Goal: Find specific page/section: Find specific page/section

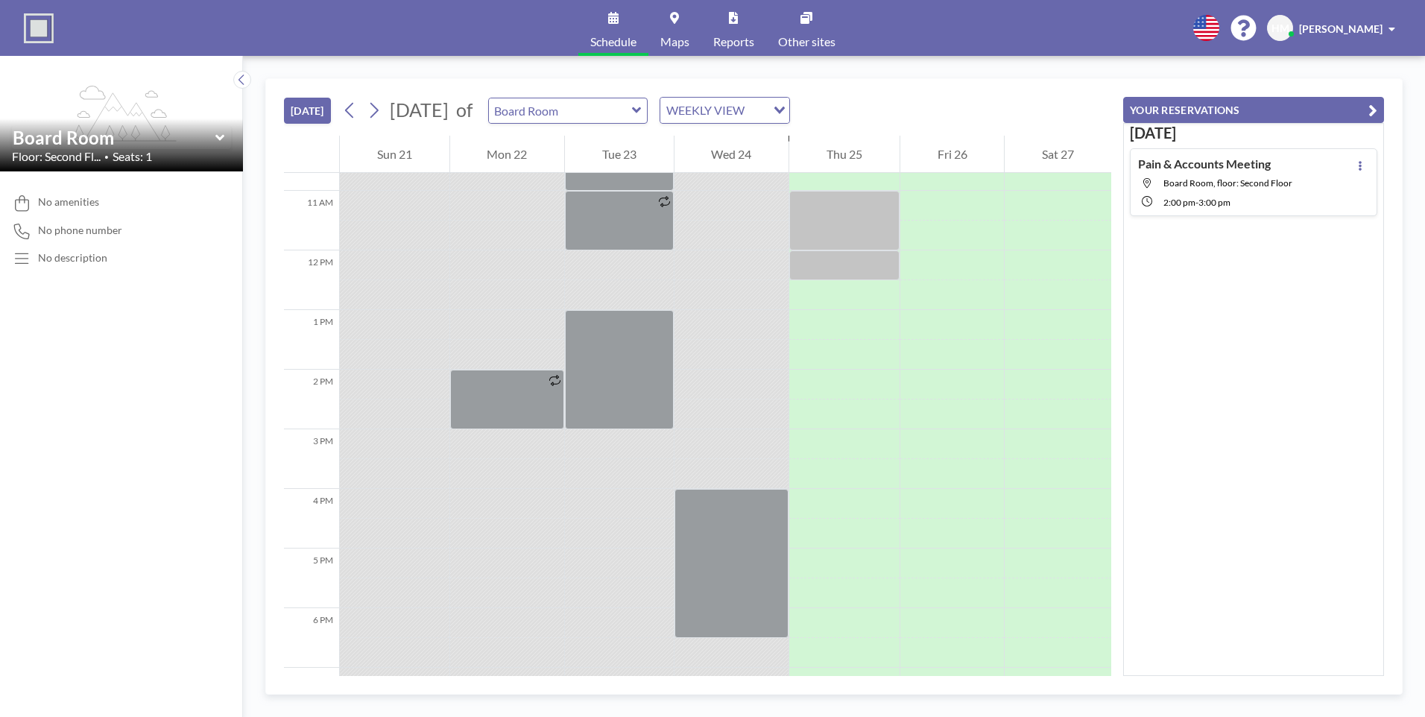
scroll to position [637, 0]
click at [632, 121] on input "text" at bounding box center [560, 110] width 143 height 25
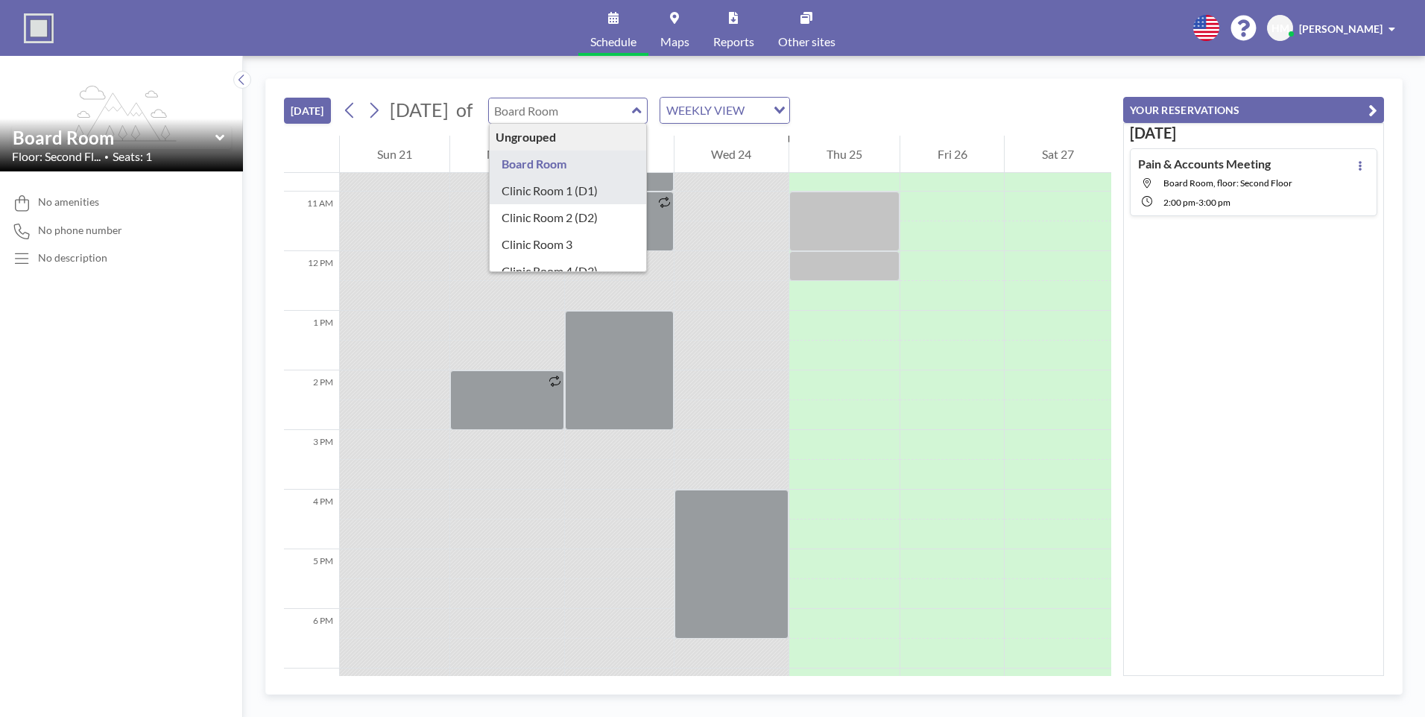
type input "Clinic Room 1 (D1)"
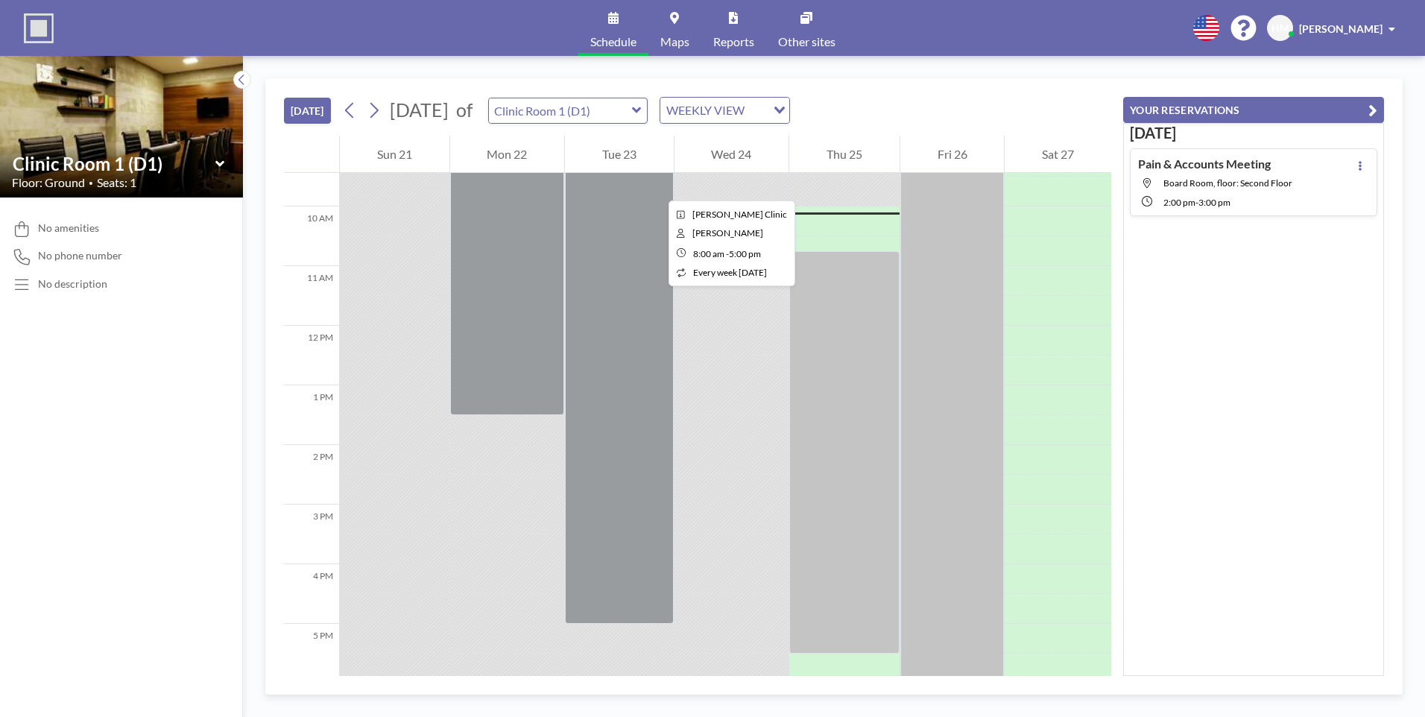
scroll to position [566, 0]
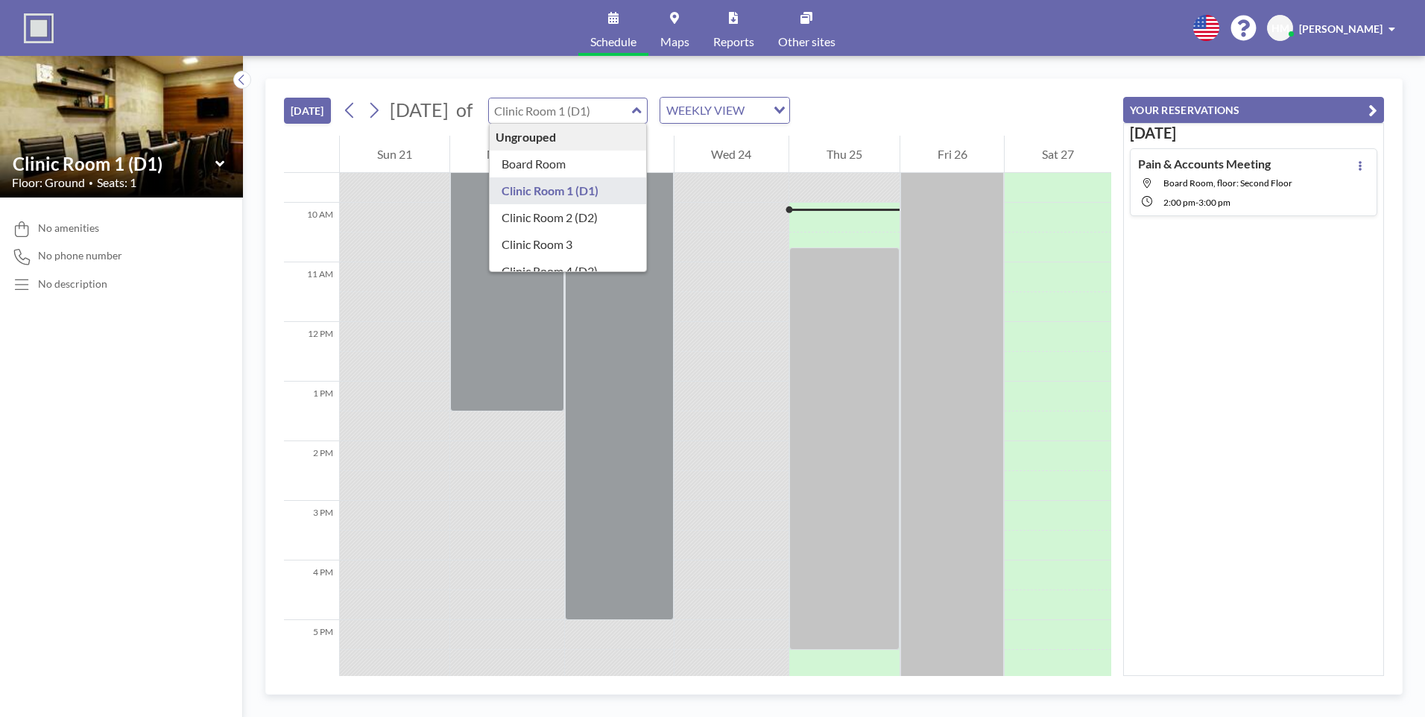
click at [632, 104] on input "text" at bounding box center [560, 110] width 143 height 25
type input "Clinic Room 2 (D2)"
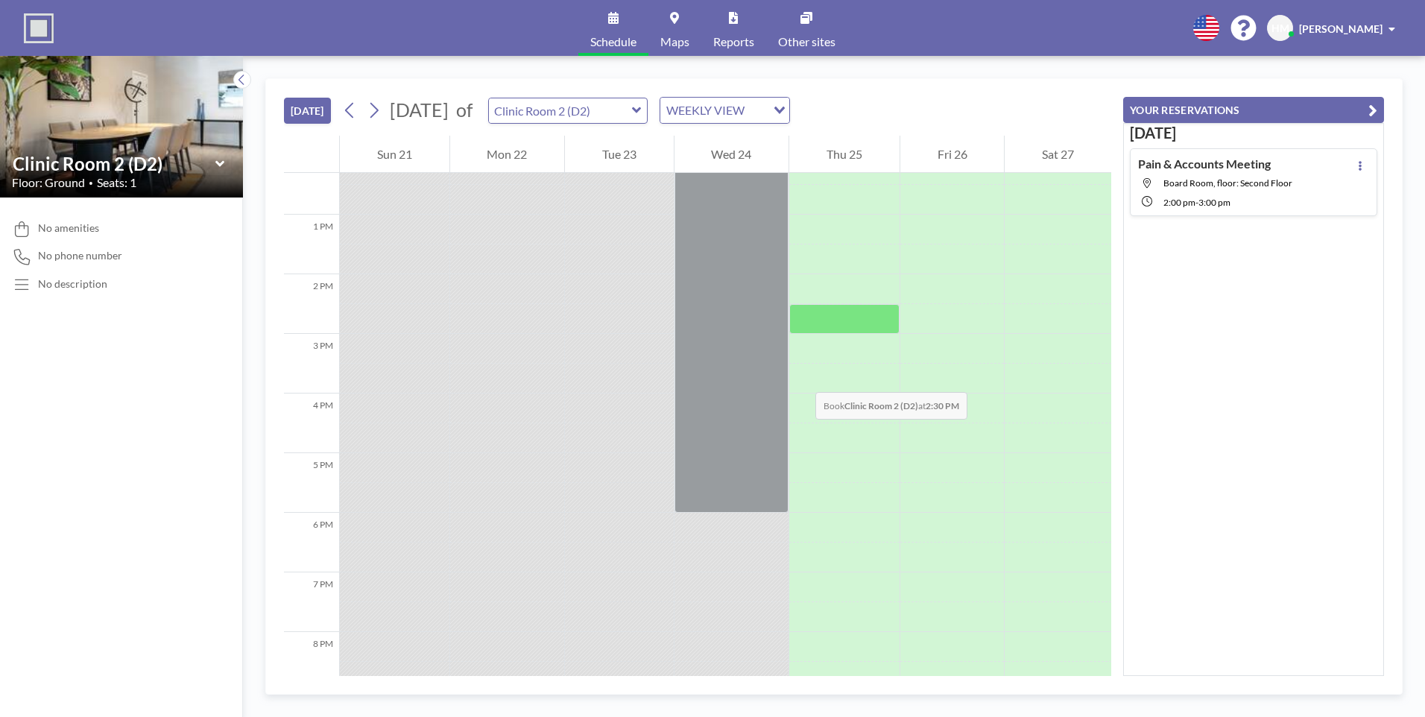
scroll to position [935, 0]
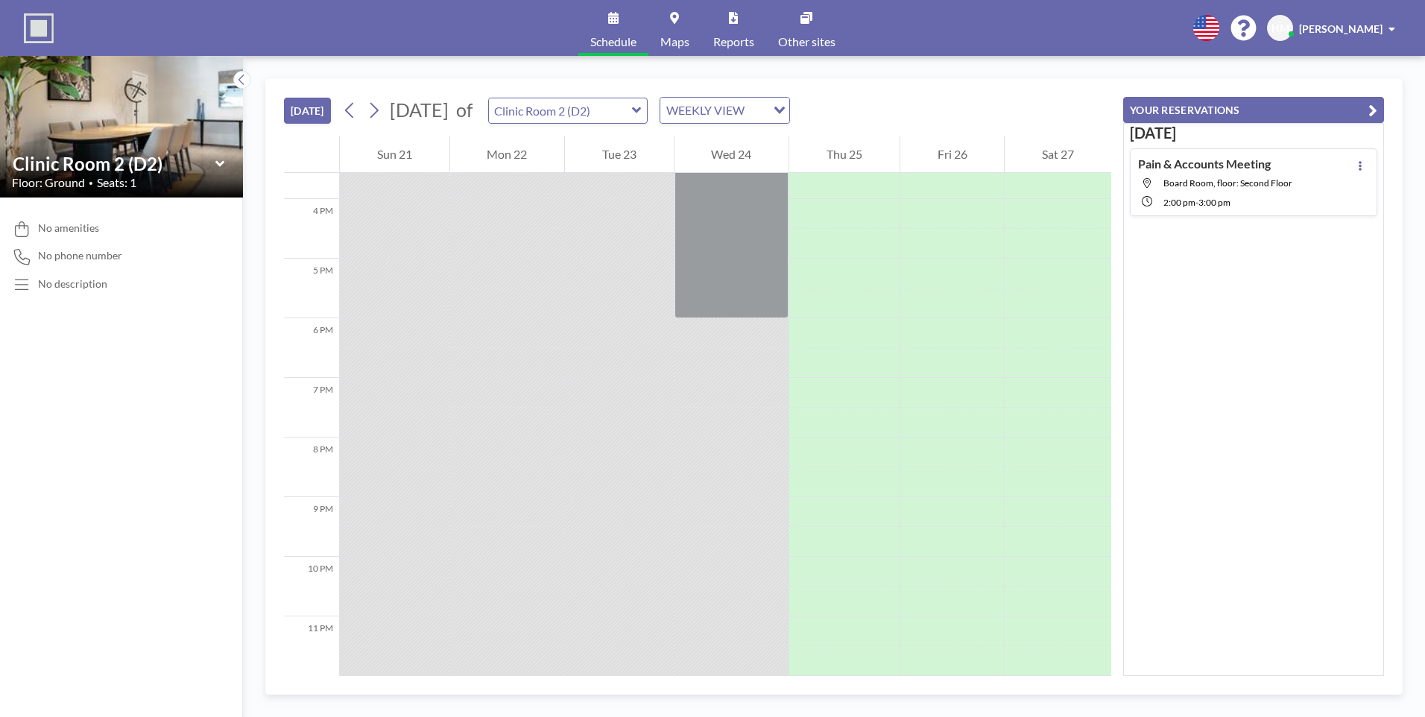
drag, startPoint x: 619, startPoint y: 127, endPoint x: 612, endPoint y: 119, distance: 10.5
click at [619, 127] on div "[DATE] [DATE] of Clinic Room 2 (D2) WEEKLY VIEW Loading..." at bounding box center [697, 107] width 827 height 57
click at [610, 114] on input "text" at bounding box center [560, 110] width 143 height 25
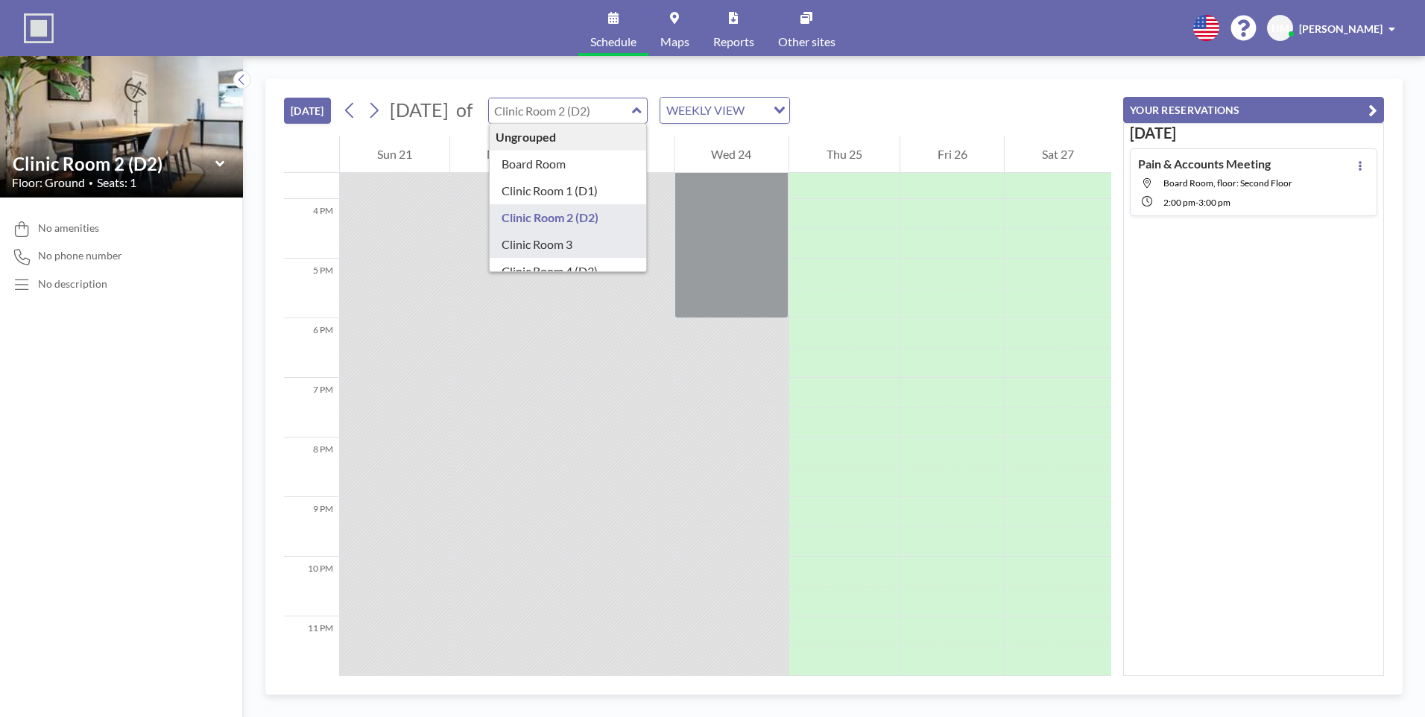
type input "Clinic Room 3"
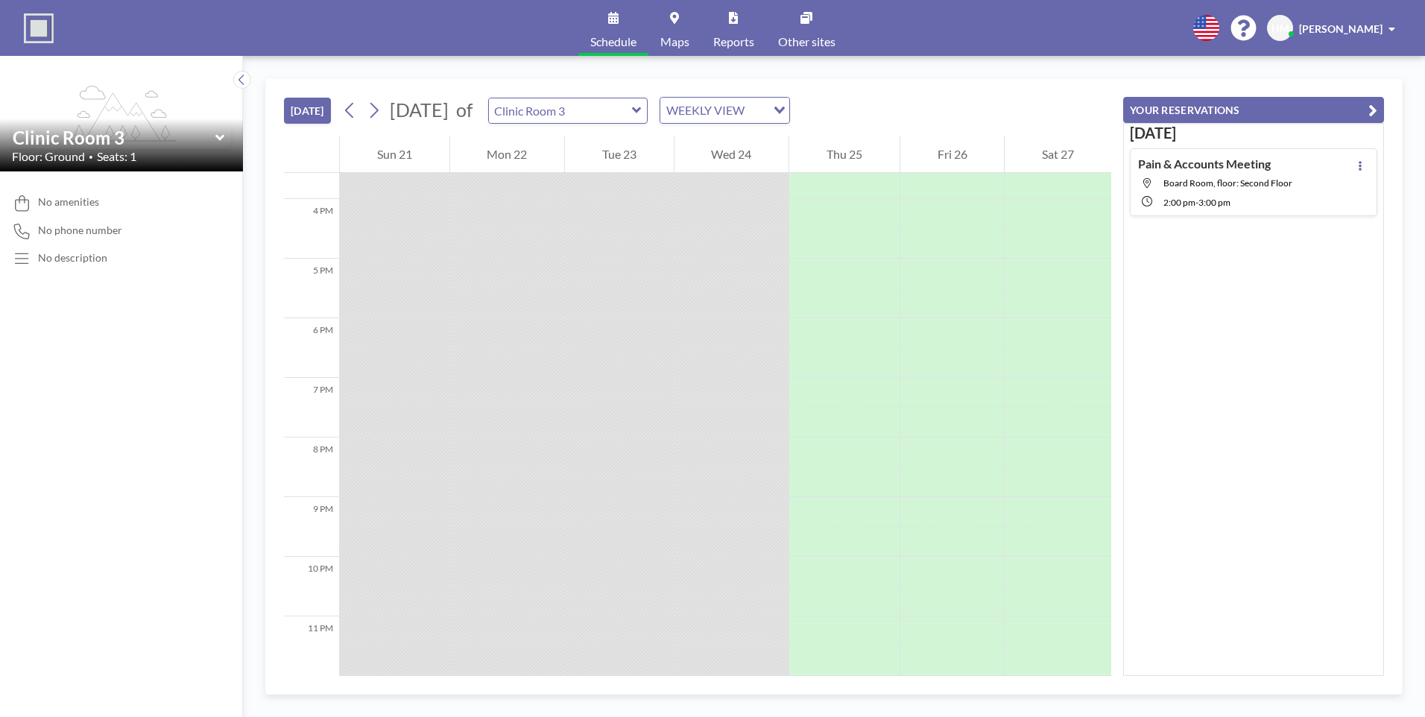
click at [645, 124] on div "[DATE] [DATE] of Clinic Room 3 WEEKLY VIEW Loading..." at bounding box center [697, 107] width 827 height 57
click at [632, 108] on input "text" at bounding box center [560, 110] width 143 height 25
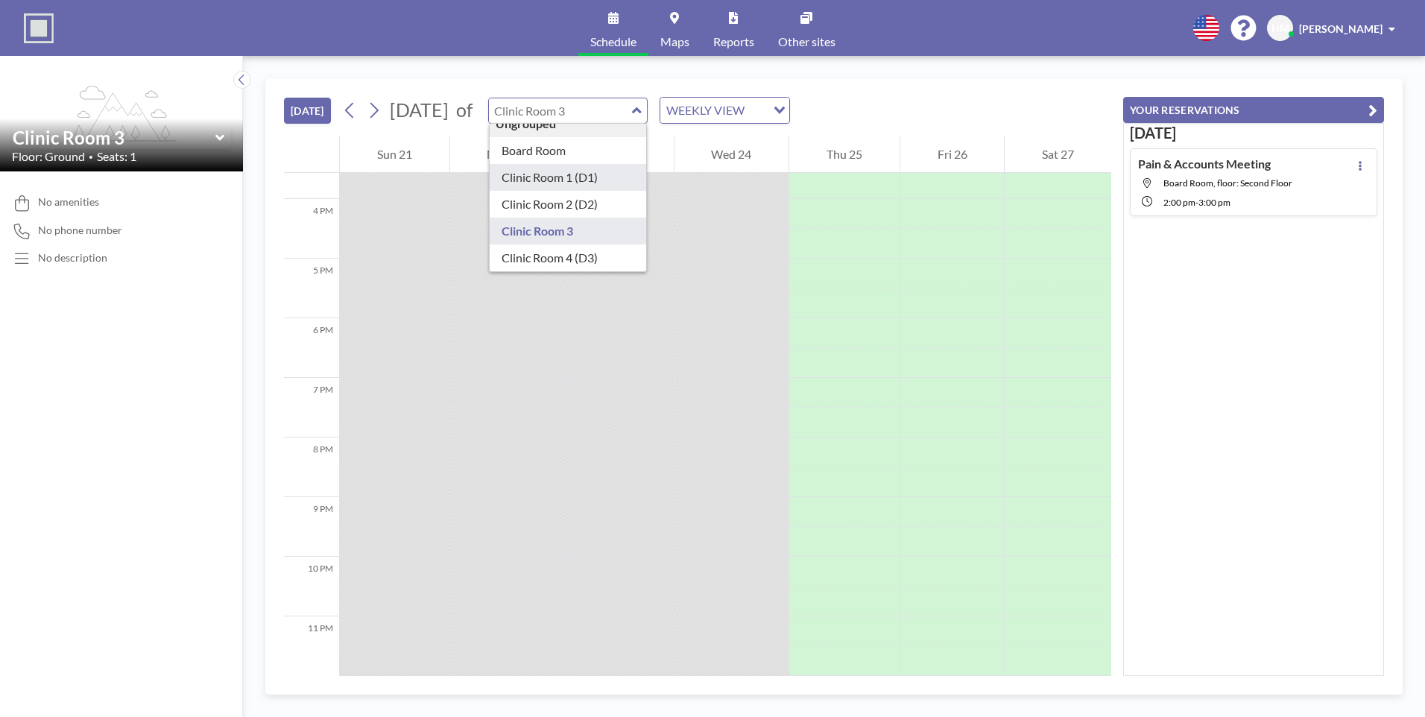
scroll to position [21, 0]
type input "Clinic Room 4 (D3)"
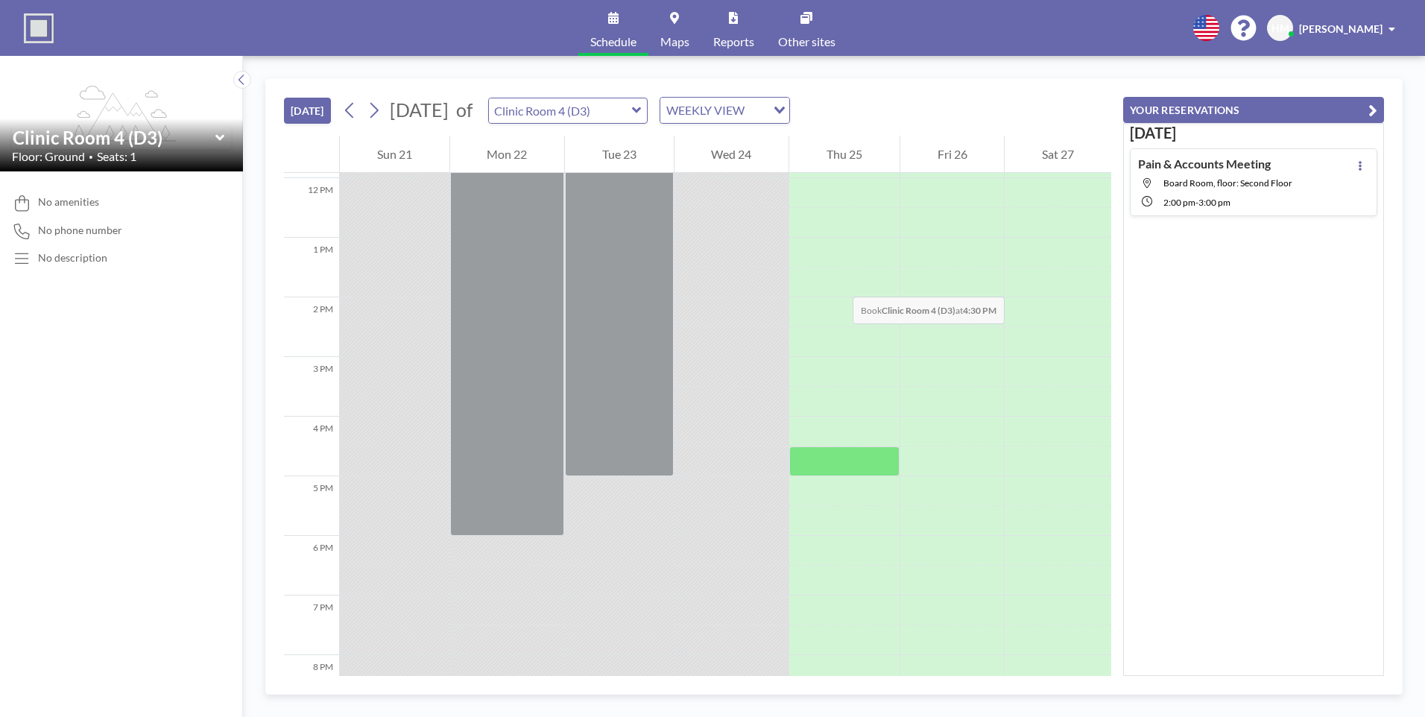
scroll to position [488, 0]
